Goal: Navigation & Orientation: Find specific page/section

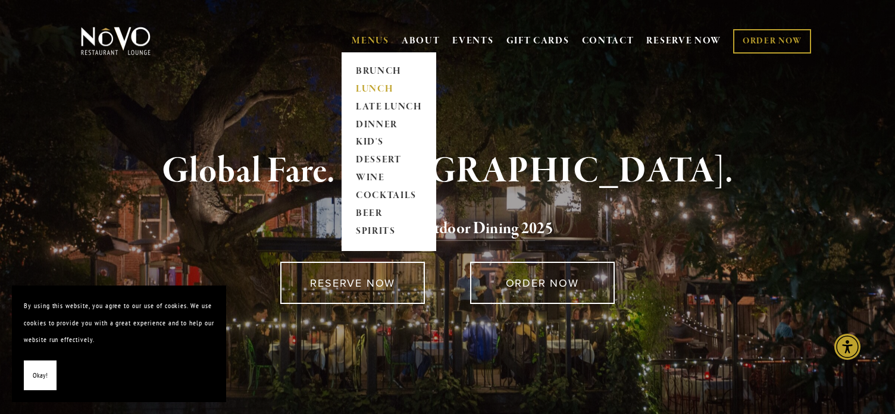
click at [371, 90] on link "LUNCH" at bounding box center [389, 89] width 74 height 18
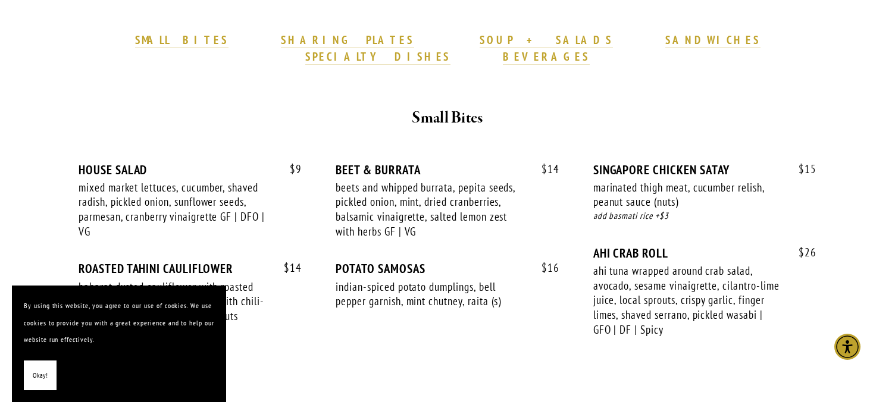
scroll to position [324, 0]
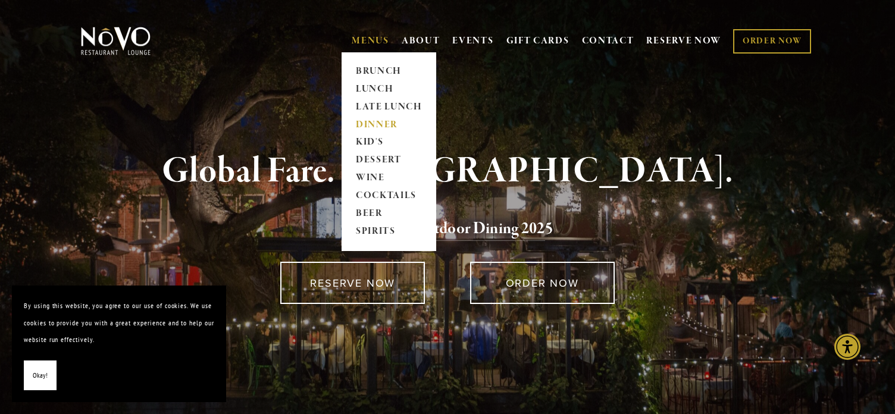
click at [365, 121] on link "DINNER" at bounding box center [389, 125] width 74 height 18
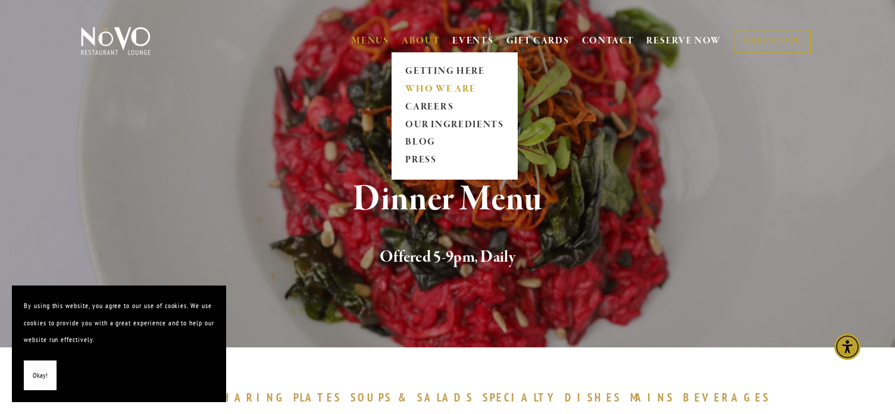
click at [420, 86] on link "WHO WE ARE" at bounding box center [454, 89] width 106 height 18
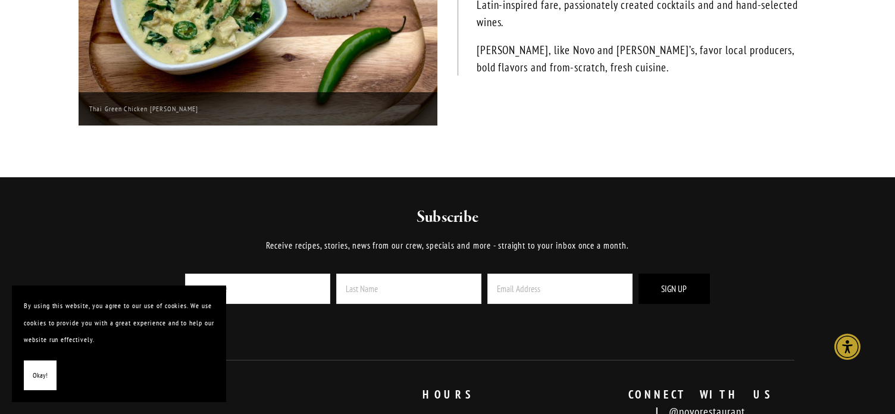
scroll to position [324, 0]
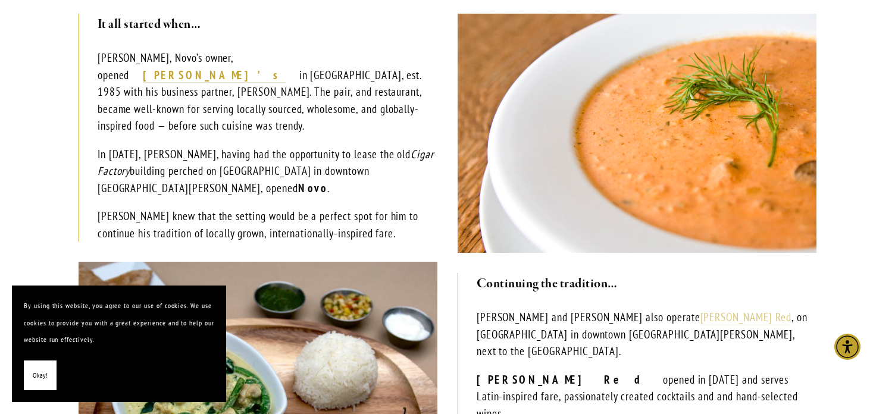
click at [700, 321] on link "[PERSON_NAME] Red" at bounding box center [745, 317] width 91 height 15
